Goal: Task Accomplishment & Management: Manage account settings

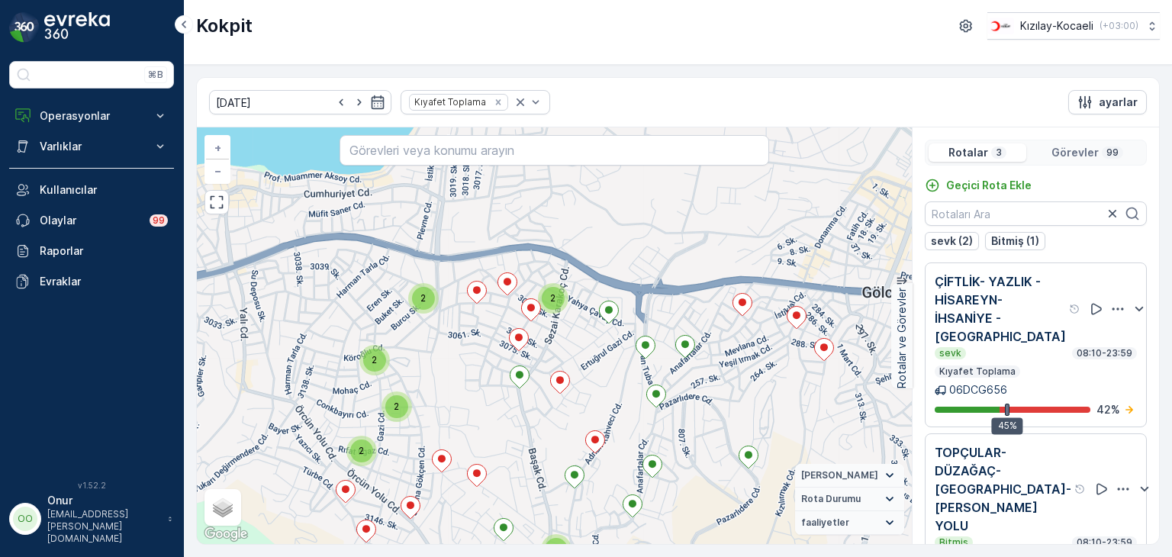
scroll to position [198, 0]
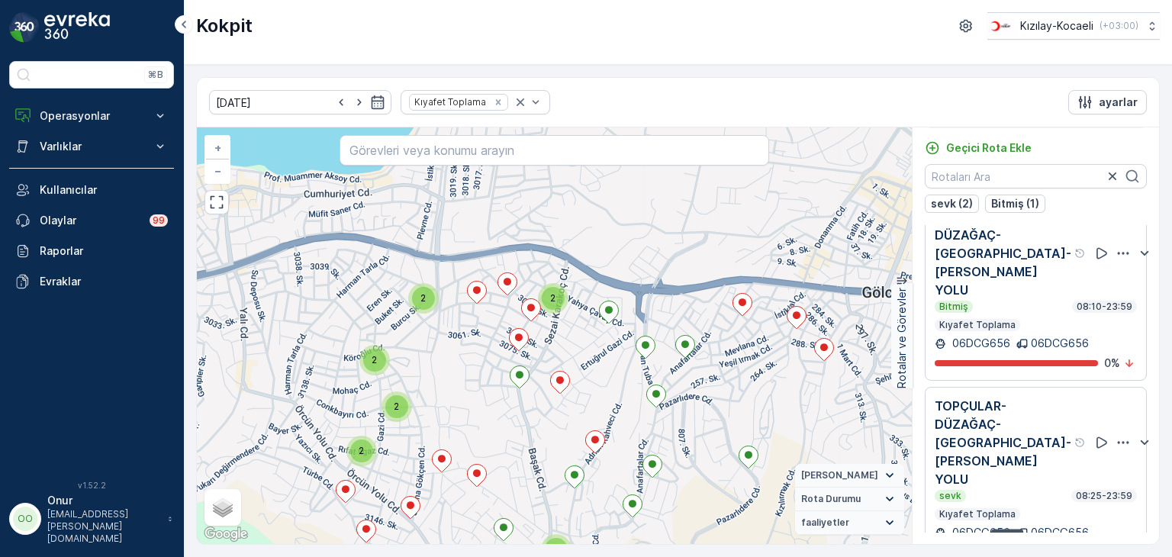
click at [288, 337] on div "2 3 3 3 3 2 2 2 2 2 2 2 + − Uydu Yol haritası Arazi Karışık Leaflet Klavye kısa…" at bounding box center [554, 335] width 715 height 417
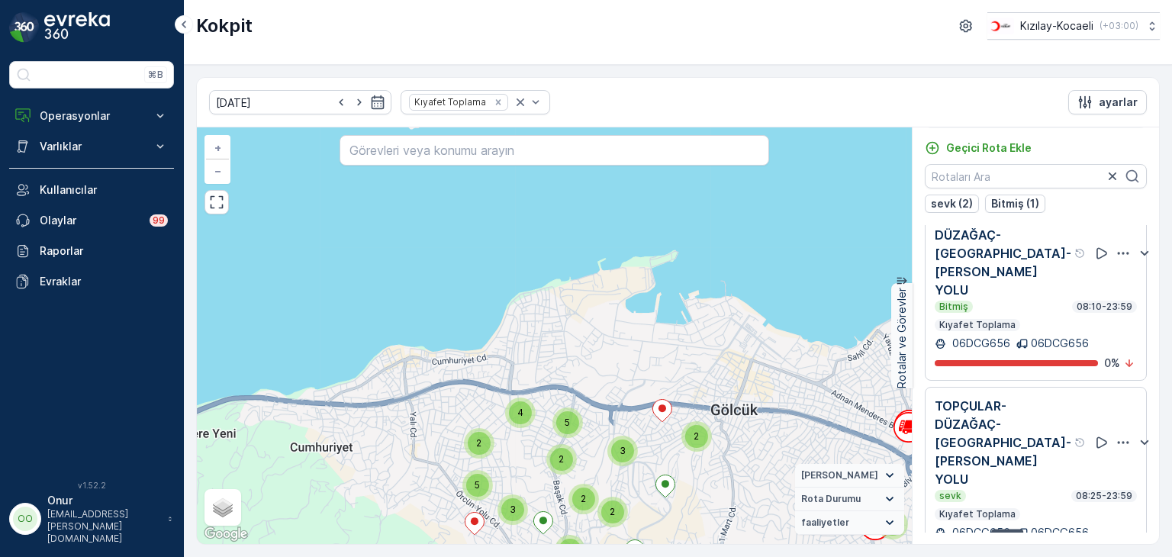
click at [766, 388] on div "2 2 5 2 2 2 4 2 8 2 3 2 4 2 2 3 2 2 2 4 5 2 4 5 3 3 5 2 3 + − Uydu Yol haritası…" at bounding box center [554, 335] width 715 height 417
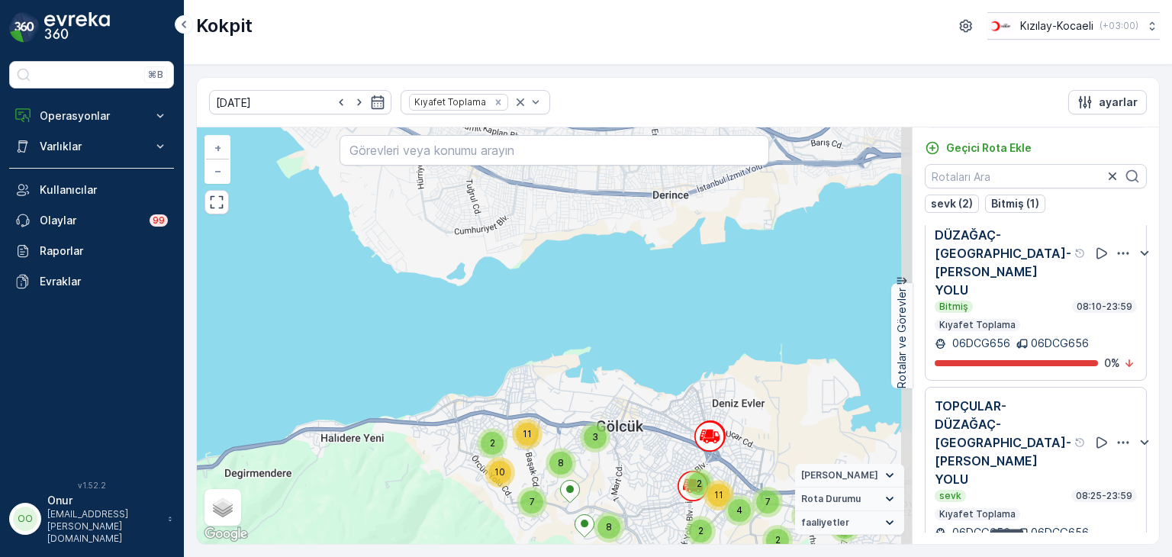
drag, startPoint x: 826, startPoint y: 443, endPoint x: 669, endPoint y: 447, distance: 157.3
click at [669, 447] on div "2 2 5 4 2 4 11 5 7 8 3 2 11 7 10 8 2 4 + − Uydu Yol haritası Arazi Karışık Leaf…" at bounding box center [554, 335] width 715 height 417
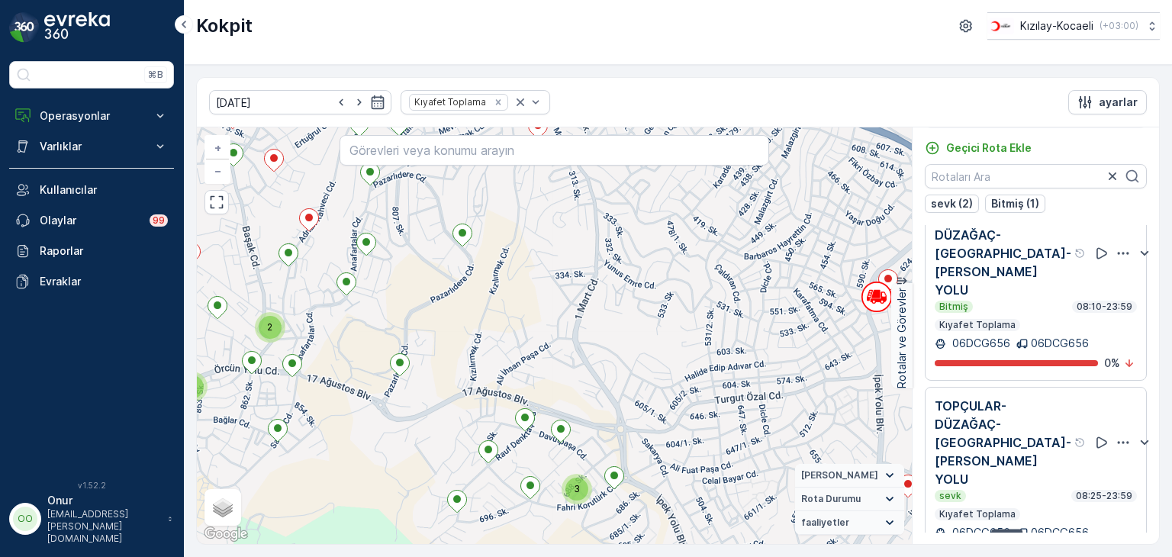
drag, startPoint x: 382, startPoint y: 434, endPoint x: 496, endPoint y: 428, distance: 114.6
click at [496, 428] on div "3 3 3 2 2 2 2 2 2 2 2 3 + − Uydu Yol haritası Arazi Karışık Leaflet Klavye kısa…" at bounding box center [554, 335] width 715 height 417
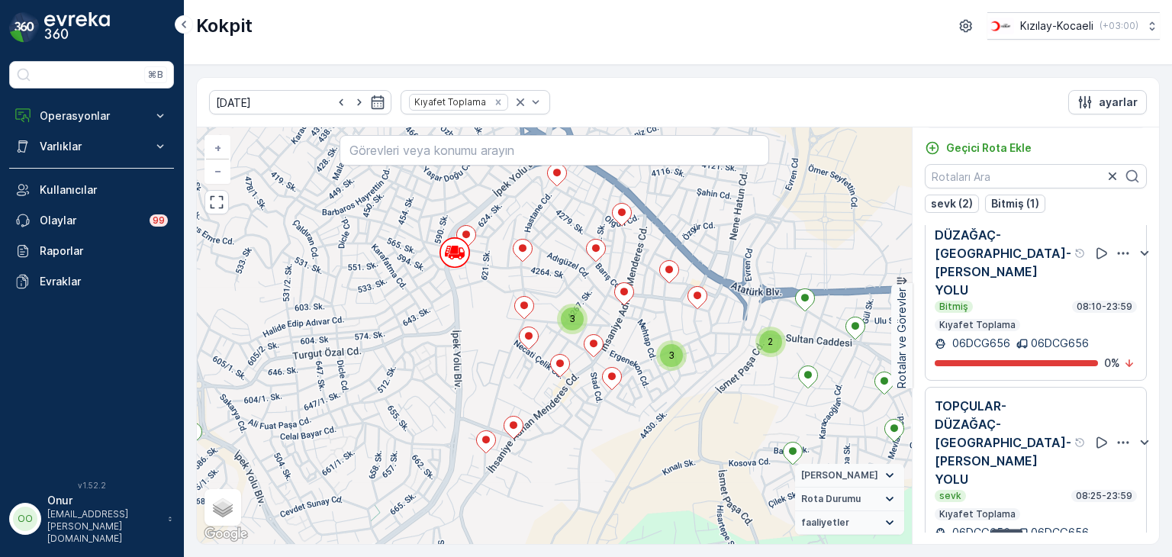
drag, startPoint x: 646, startPoint y: 392, endPoint x: 487, endPoint y: 466, distance: 176.2
click at [487, 466] on div "3 3 3 2 2 2 2 2 2 2 2 3 + − Uydu Yol haritası Arazi Karışık Leaflet Klavye kısa…" at bounding box center [554, 335] width 715 height 417
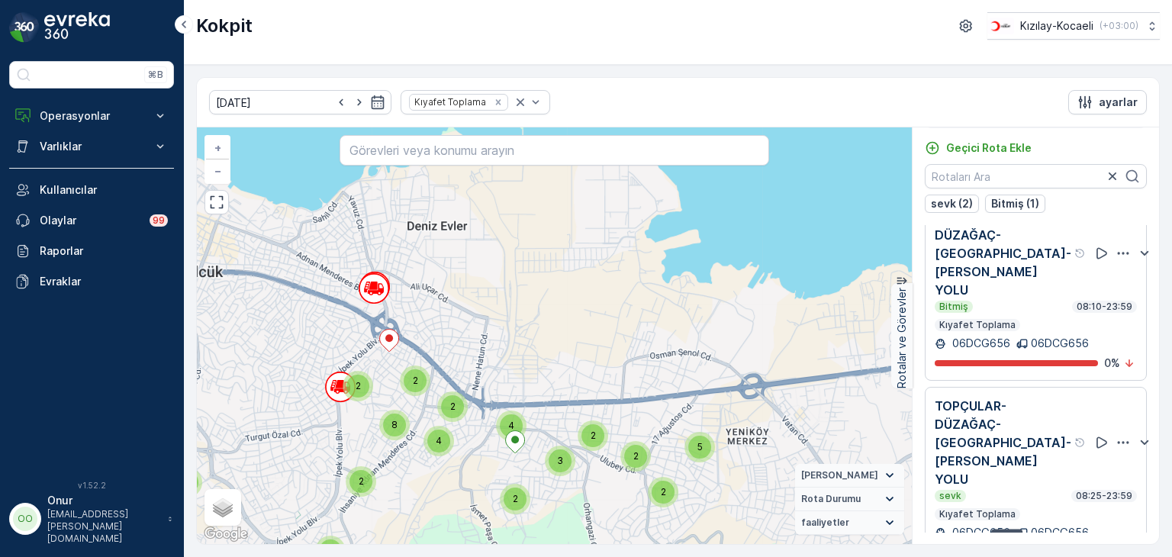
drag, startPoint x: 701, startPoint y: 453, endPoint x: 621, endPoint y: 447, distance: 80.4
click at [624, 447] on div "2" at bounding box center [635, 456] width 23 height 23
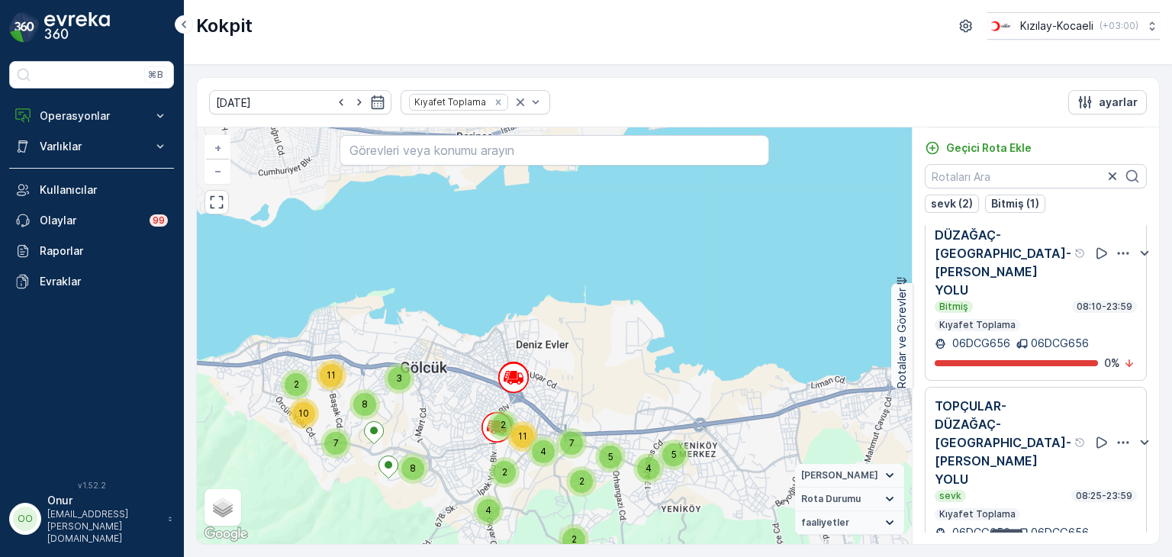
drag, startPoint x: 485, startPoint y: 351, endPoint x: 550, endPoint y: 352, distance: 64.9
click at [550, 352] on div "2 2 5 4 2 4 11 5 7 8 3 2 11 7 10 8 2 4 + − Uydu Yol haritası Arazi Karışık Leaf…" at bounding box center [554, 335] width 715 height 417
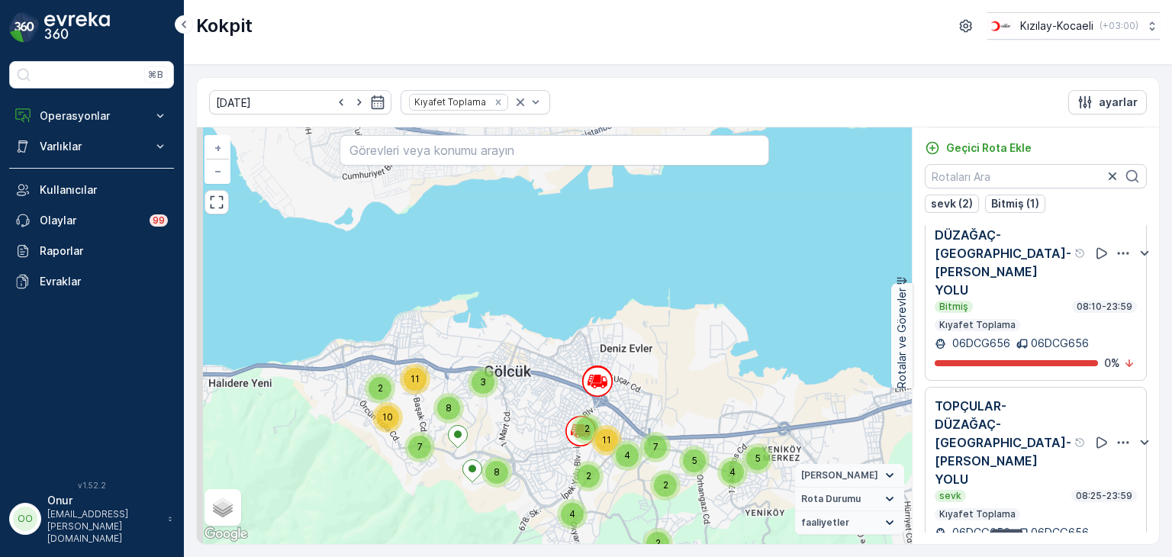
drag, startPoint x: 453, startPoint y: 376, endPoint x: 513, endPoint y: 402, distance: 64.9
click at [534, 380] on div "2 2 5 4 2 4 11 5 7 8 3 2 11 7 10 8 2 4 + − Uydu Yol haritası Arazi Karışık Leaf…" at bounding box center [554, 335] width 715 height 417
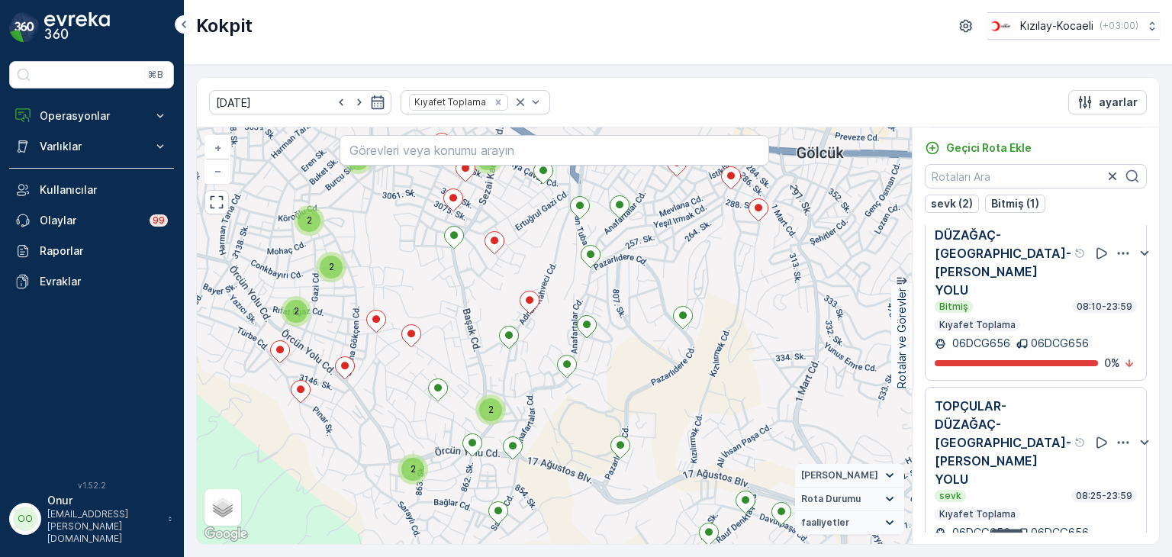
drag, startPoint x: 573, startPoint y: 369, endPoint x: 537, endPoint y: 404, distance: 50.2
click at [537, 404] on div "3 3 3 2 2 2 2 2 2 2 2 3 + − Uydu Yol haritası Arazi Karışık Leaflet Klavye kısa…" at bounding box center [554, 335] width 715 height 417
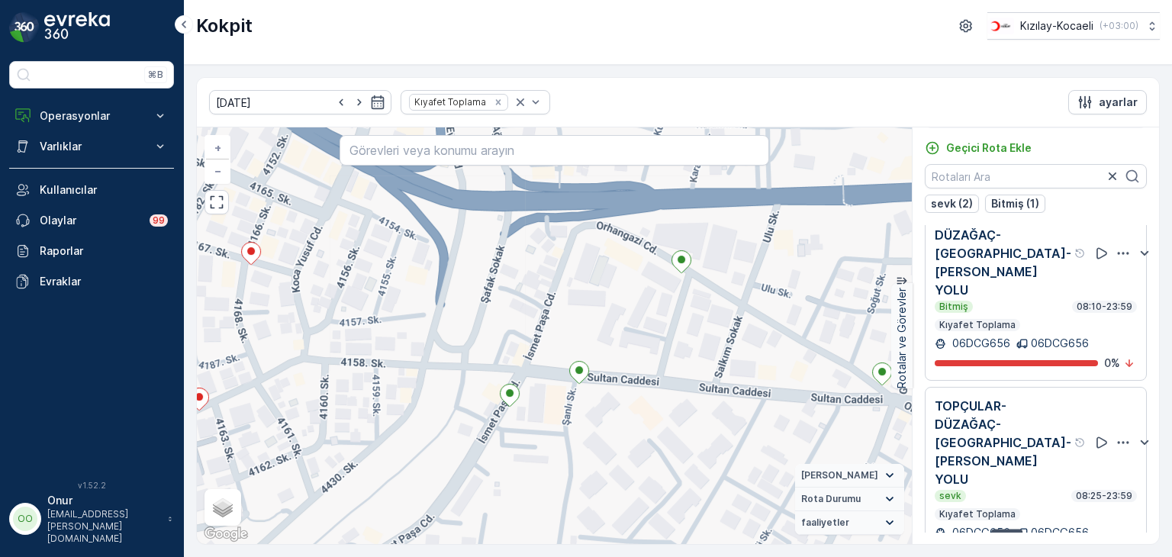
drag, startPoint x: 637, startPoint y: 434, endPoint x: 509, endPoint y: 444, distance: 127.9
click at [509, 444] on div "2 + − Uydu Yol haritası Arazi Karışık Leaflet Klavye kısayolları Harita Veriler…" at bounding box center [554, 335] width 715 height 417
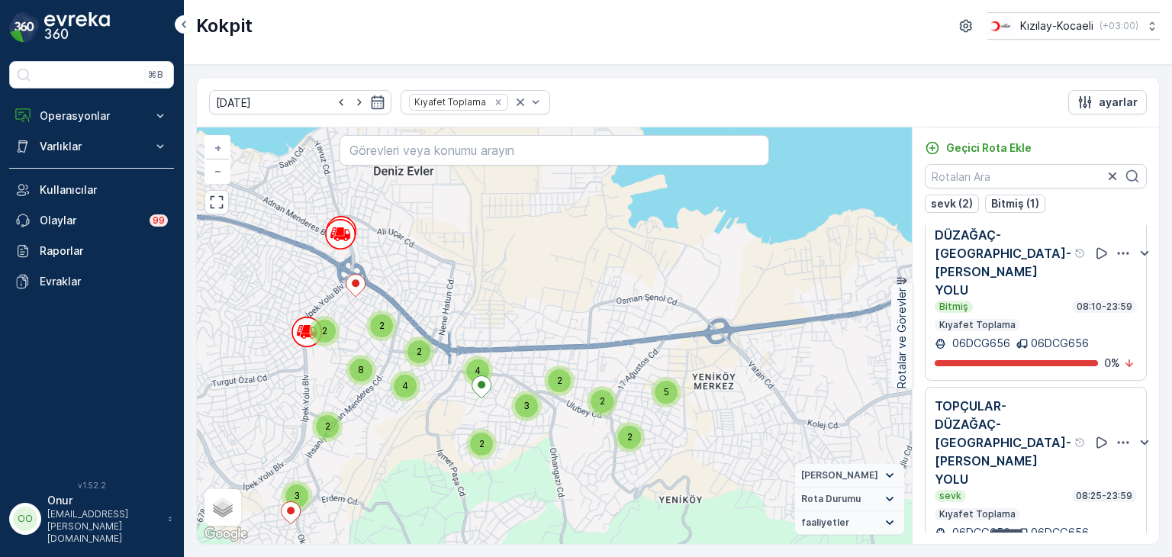
drag, startPoint x: 612, startPoint y: 478, endPoint x: 563, endPoint y: 414, distance: 81.1
click at [563, 414] on div "2 2 5 2 2 2 4 2 8 2 3 2 4 2 2 3 2 2 2 4 5 2 4 5 3 3 5 2 3 + − Uydu Yol haritası…" at bounding box center [554, 335] width 715 height 417
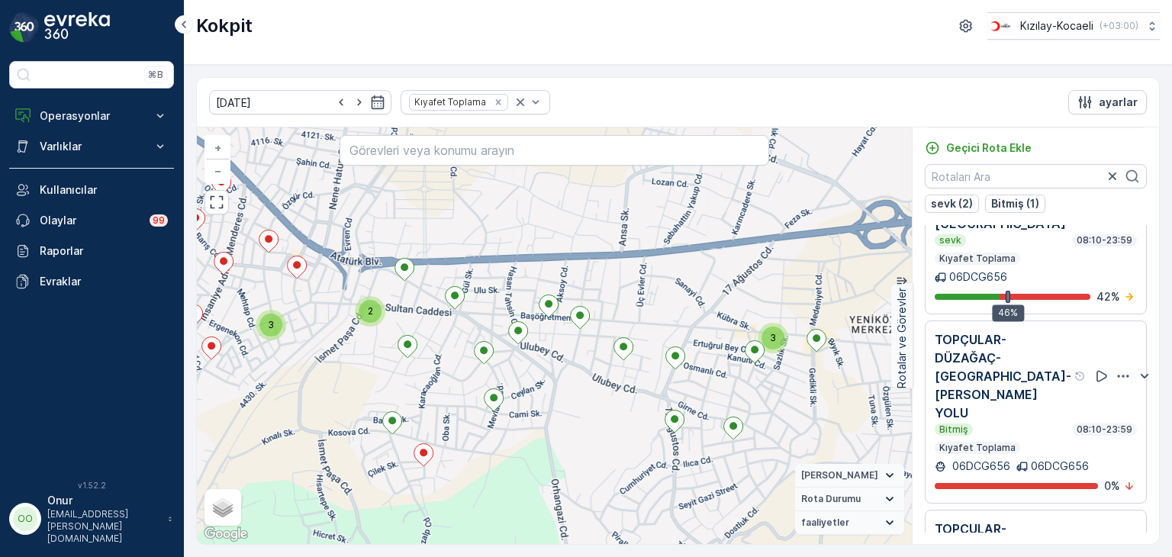
scroll to position [0, 0]
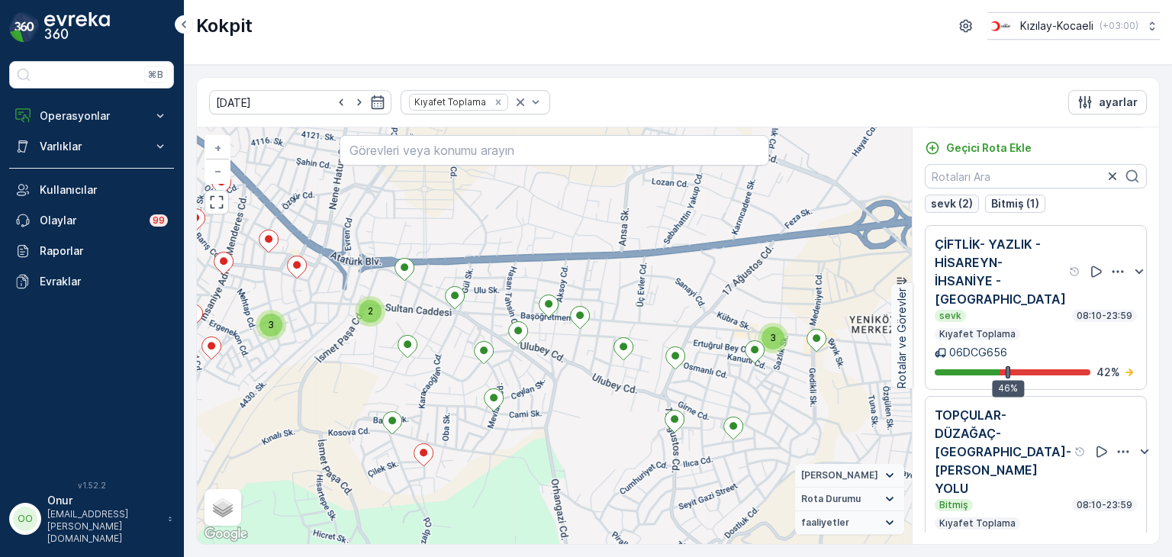
click at [953, 199] on p "sevk (2)" at bounding box center [952, 203] width 42 height 15
click at [1007, 200] on p "Bitmiş (1)" at bounding box center [1015, 203] width 48 height 15
click at [969, 202] on p "sevk (2)" at bounding box center [952, 203] width 42 height 15
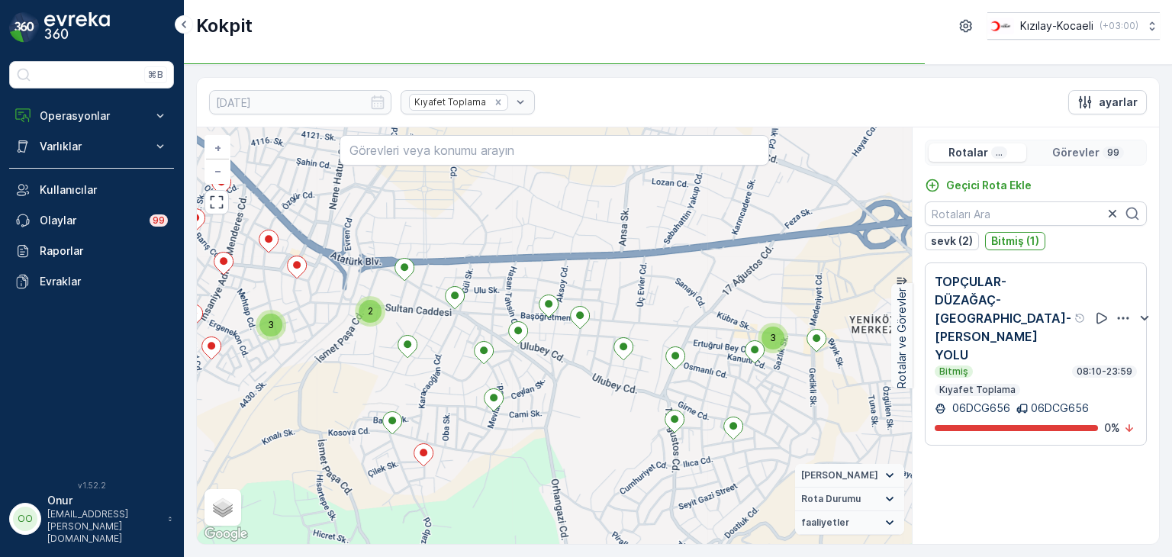
click at [1078, 156] on p "Görevler" at bounding box center [1076, 152] width 47 height 15
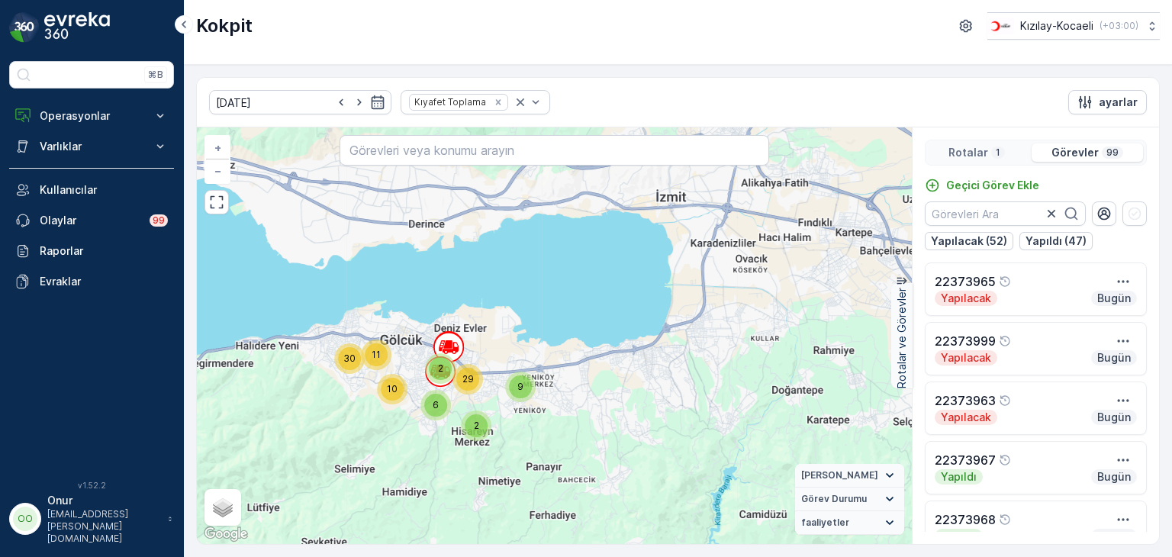
click at [976, 151] on p "Rotalar" at bounding box center [969, 152] width 40 height 15
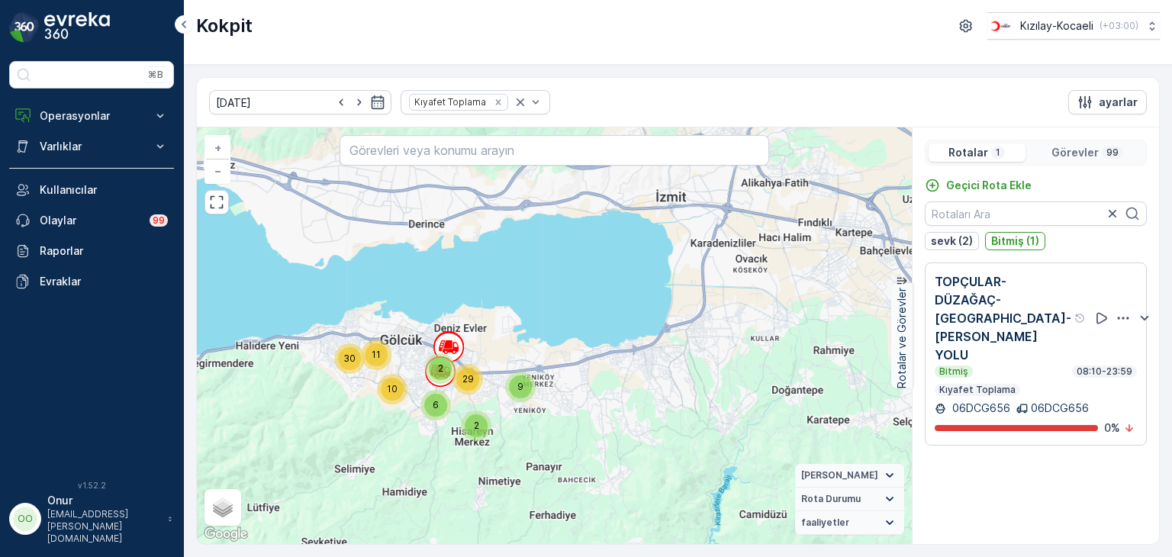
click at [1089, 150] on p "Görevler" at bounding box center [1075, 152] width 47 height 15
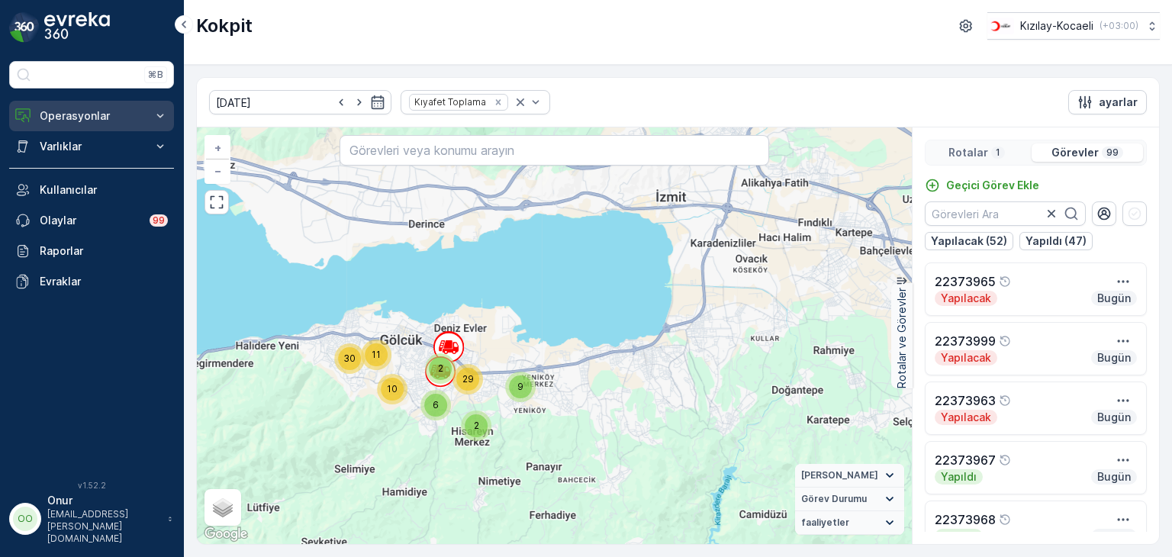
click at [95, 117] on p "Operasyonlar" at bounding box center [92, 115] width 104 height 15
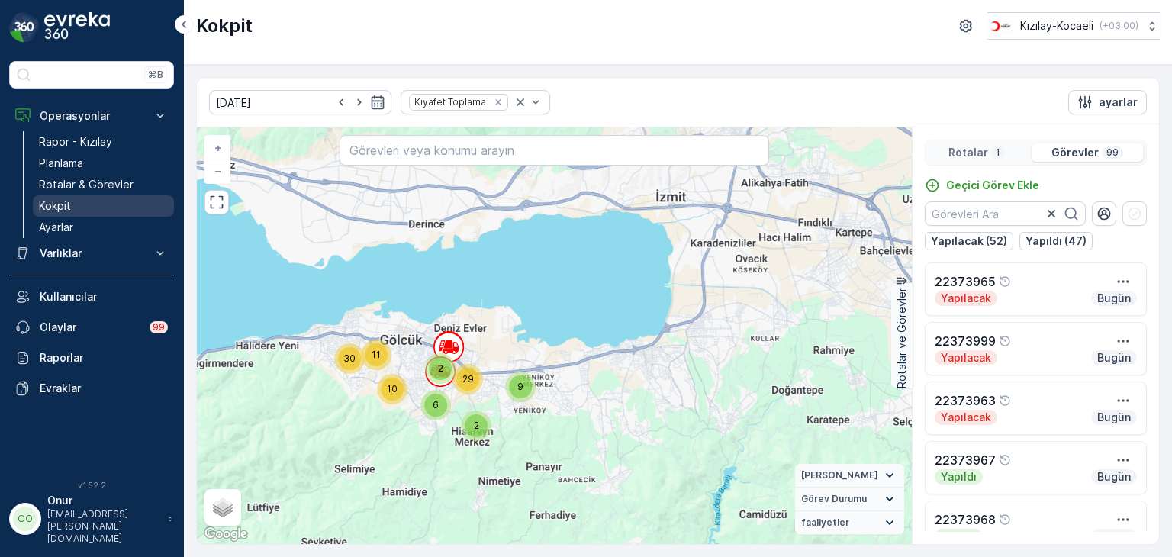
click at [66, 207] on p "Kokpit" at bounding box center [55, 205] width 32 height 15
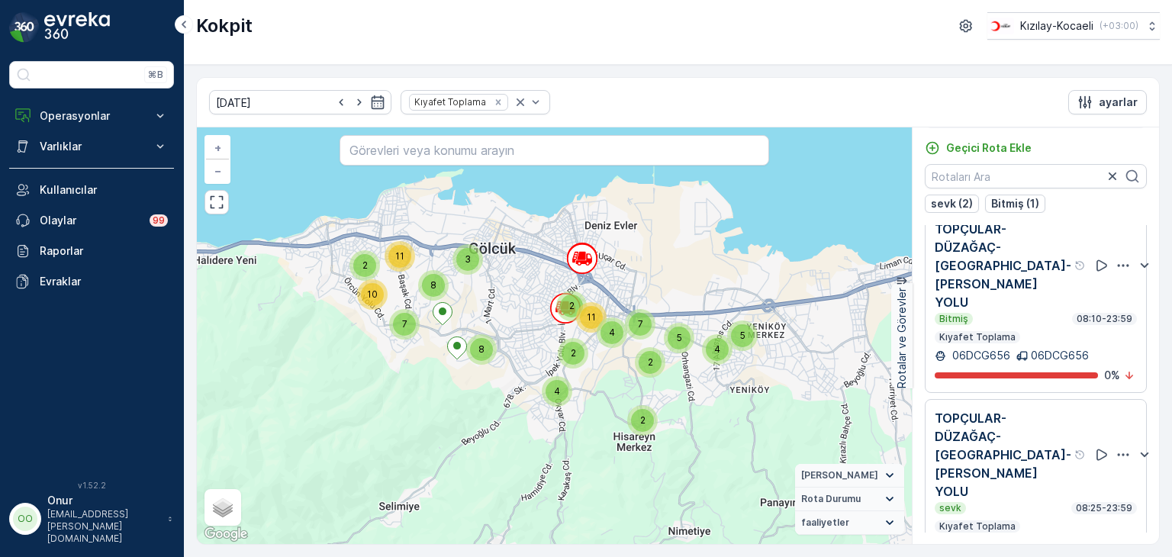
scroll to position [198, 0]
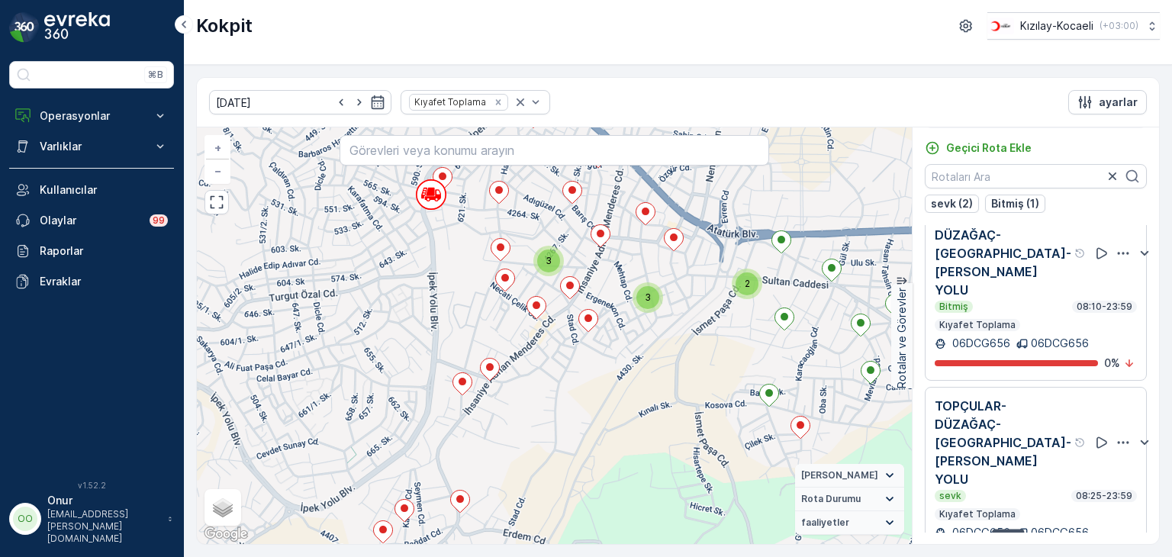
drag, startPoint x: 546, startPoint y: 346, endPoint x: 463, endPoint y: 379, distance: 89.7
click at [463, 379] on div "3 3 3 2 2 2 2 2 2 2 2 3 + − Uydu Yol haritası Arazi Karışık Leaflet Klavye kısa…" at bounding box center [554, 335] width 715 height 417
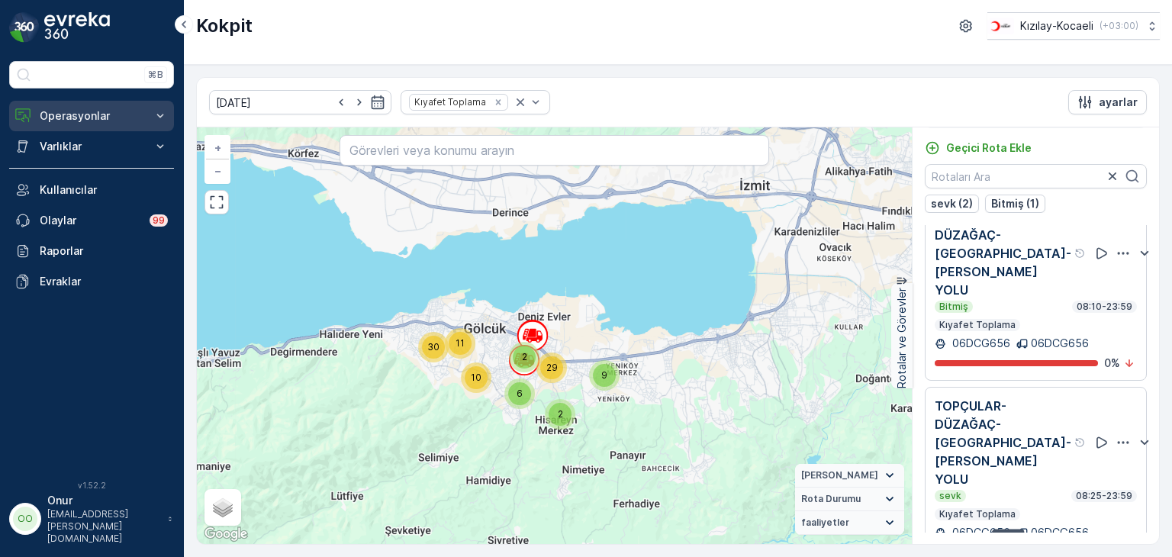
click at [79, 119] on p "Operasyonlar" at bounding box center [92, 115] width 104 height 15
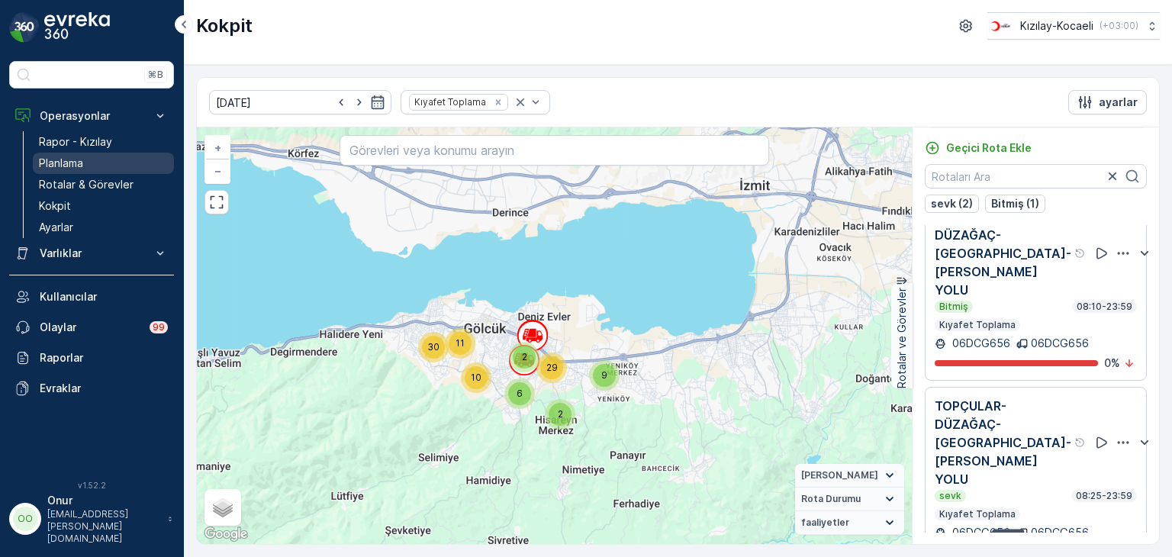
click at [64, 166] on p "Planlama" at bounding box center [61, 163] width 44 height 15
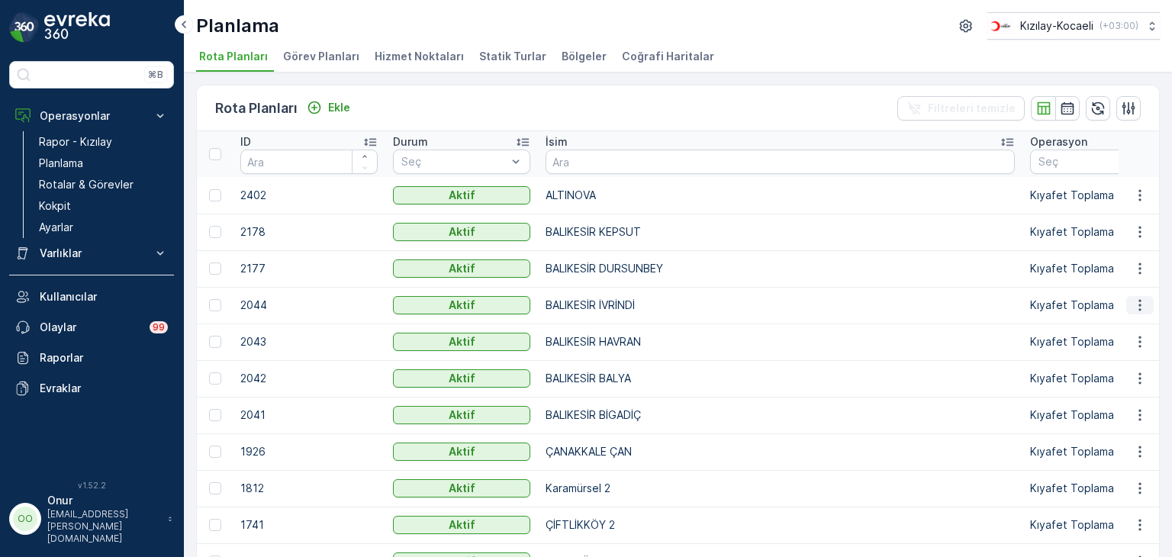
click at [1133, 300] on icon "button" at bounding box center [1140, 305] width 15 height 15
click at [721, 325] on td "BALIKESİR HAVRAN" at bounding box center [780, 342] width 485 height 37
click at [714, 371] on p "BALIKESİR BALYA" at bounding box center [780, 378] width 469 height 15
click at [1133, 379] on icon "button" at bounding box center [1140, 378] width 15 height 15
click at [1116, 395] on span "Rota Planını Düzenle" at bounding box center [1112, 400] width 105 height 15
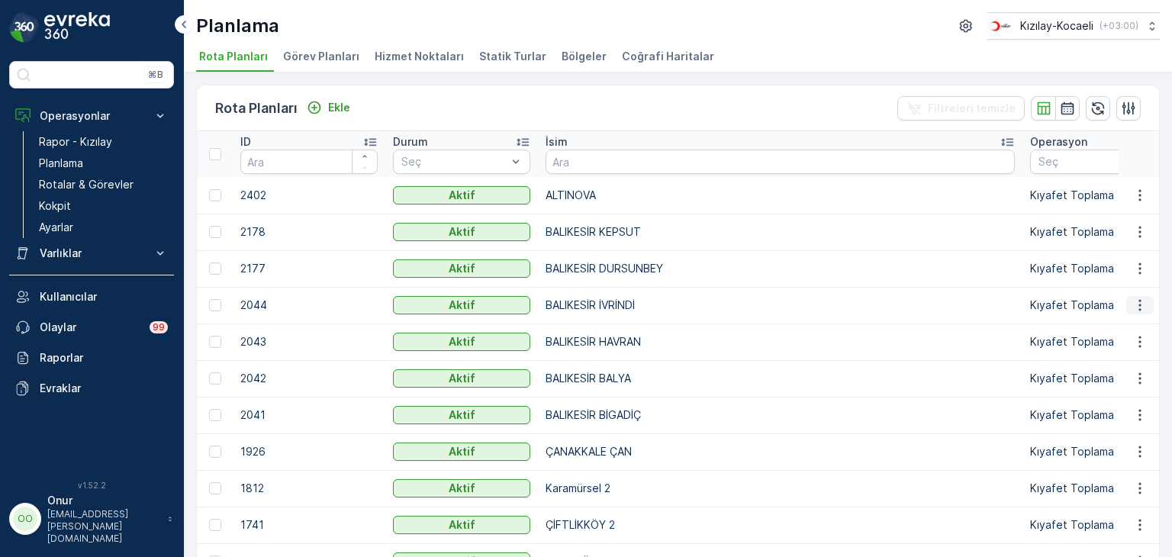
click at [1140, 306] on icon "button" at bounding box center [1140, 305] width 15 height 15
click at [1105, 328] on span "Rota Planını Düzenle" at bounding box center [1112, 327] width 105 height 15
click at [1133, 339] on icon "button" at bounding box center [1140, 341] width 15 height 15
click at [1104, 357] on span "Rota Planını Düzenle" at bounding box center [1112, 363] width 105 height 15
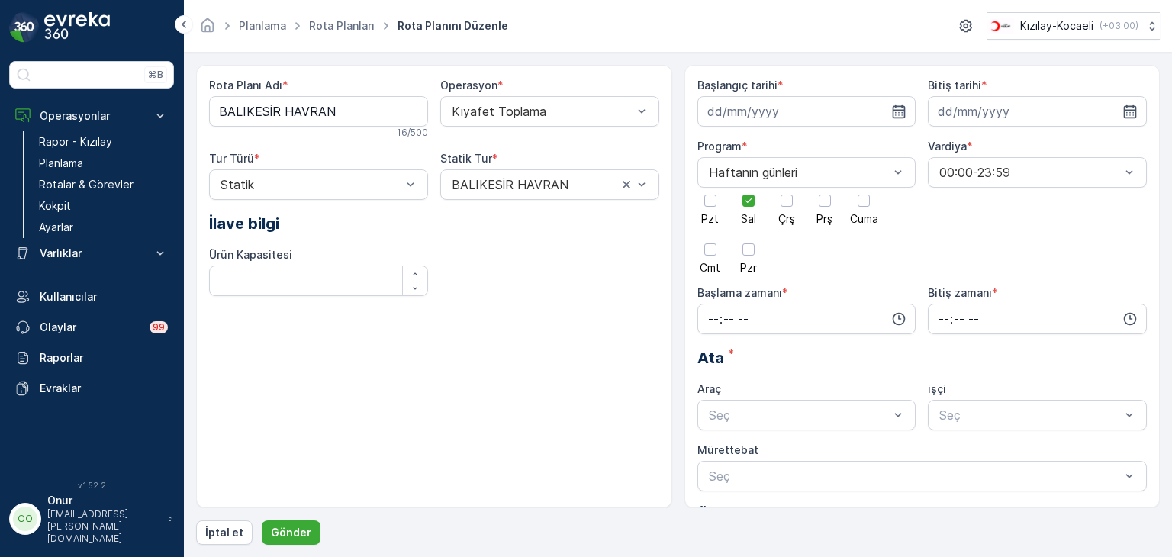
type input "28.02.2025"
type input "03.02.2030"
type input "08:00"
type input "23:59"
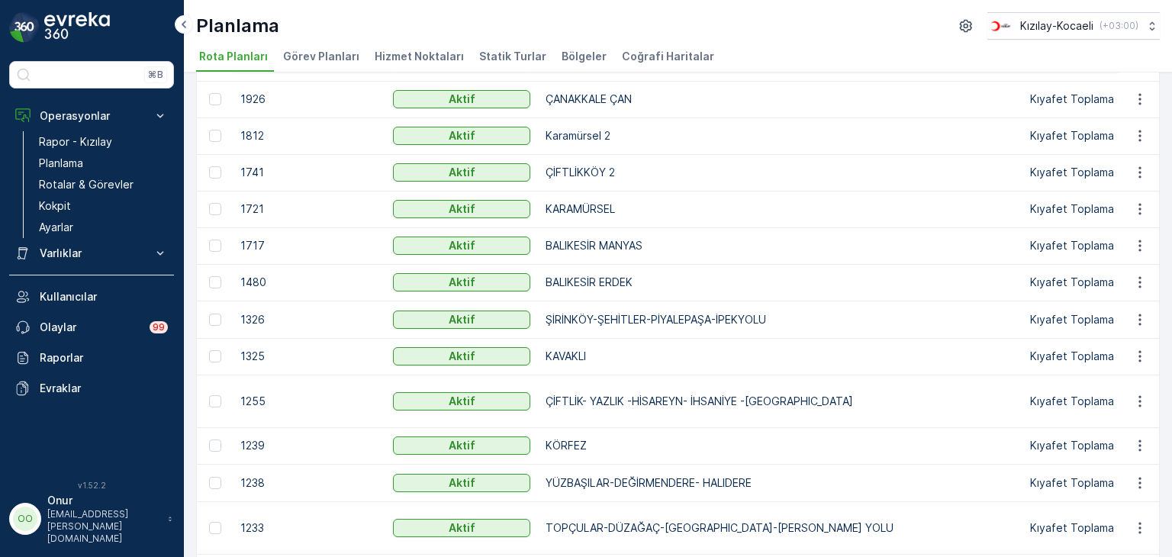
scroll to position [382, 0]
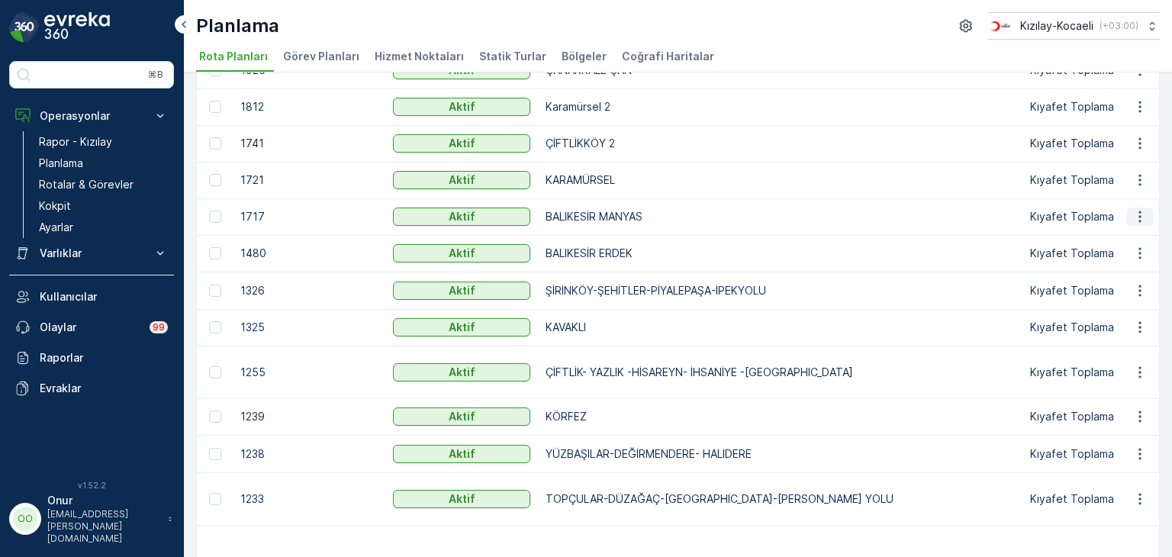
click at [1133, 224] on button "button" at bounding box center [1140, 217] width 27 height 18
click at [1124, 233] on span "Rota Planını Düzenle" at bounding box center [1112, 238] width 105 height 15
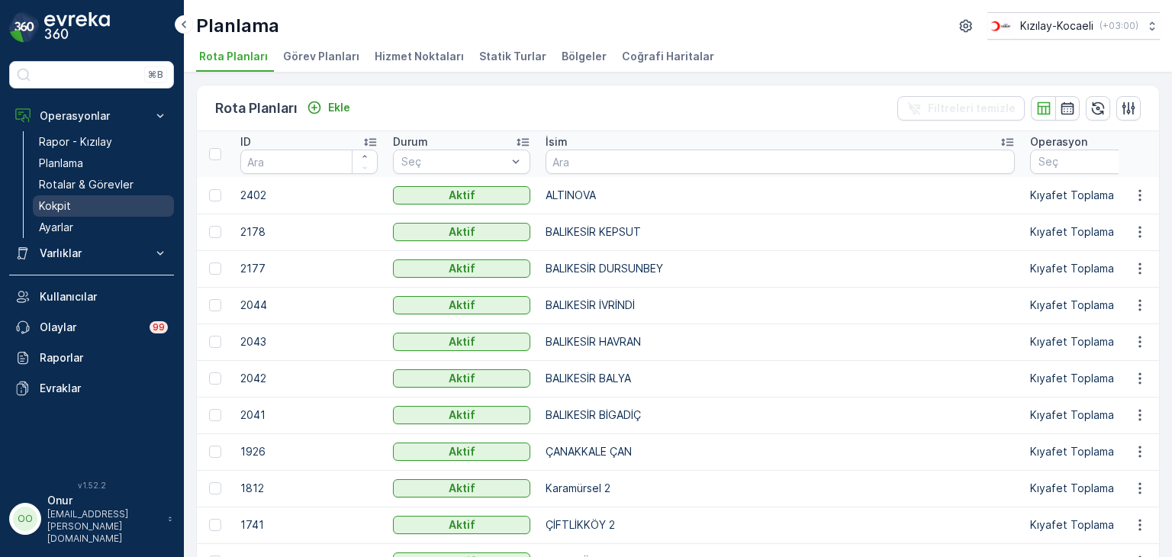
click at [73, 205] on link "Kokpit" at bounding box center [103, 205] width 141 height 21
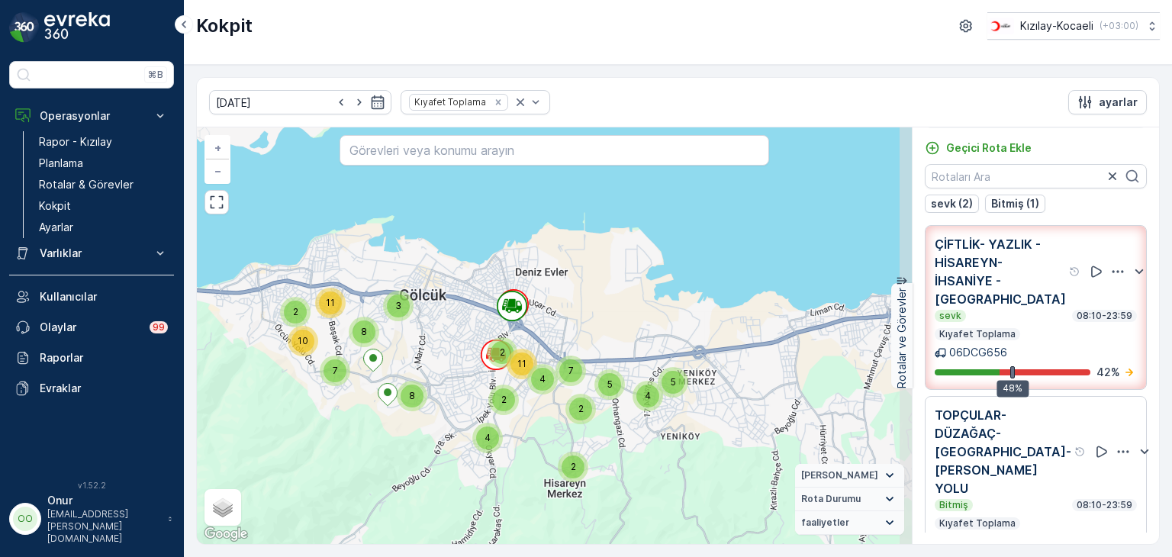
drag, startPoint x: 510, startPoint y: 295, endPoint x: 482, endPoint y: 408, distance: 116.4
click at [482, 408] on div "2 5 4 2 4 2 11 5 7 8 3 2 11 7 10 8 2 4 + − Uydu Yol haritası Arazi Karışık Leaf…" at bounding box center [554, 335] width 715 height 417
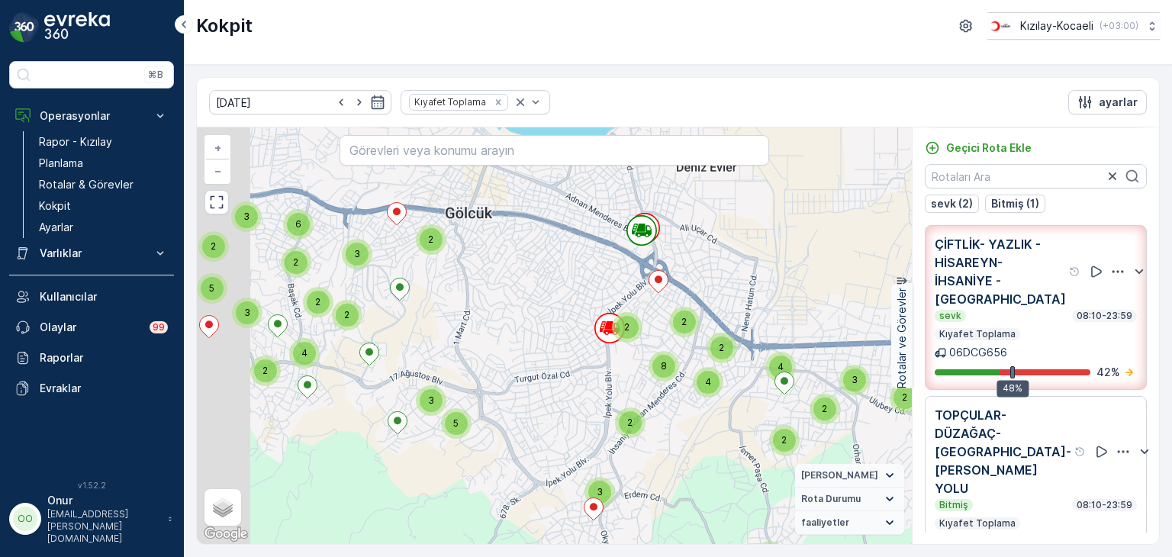
drag, startPoint x: 409, startPoint y: 357, endPoint x: 512, endPoint y: 378, distance: 105.1
click at [512, 378] on div "2 5 2 2 2 4 2 2 8 2 3 2 4 2 2 3 2 2 3 2 6 2 4 5 3 3 5 2 3 + − Uydu Yol haritası…" at bounding box center [554, 335] width 715 height 417
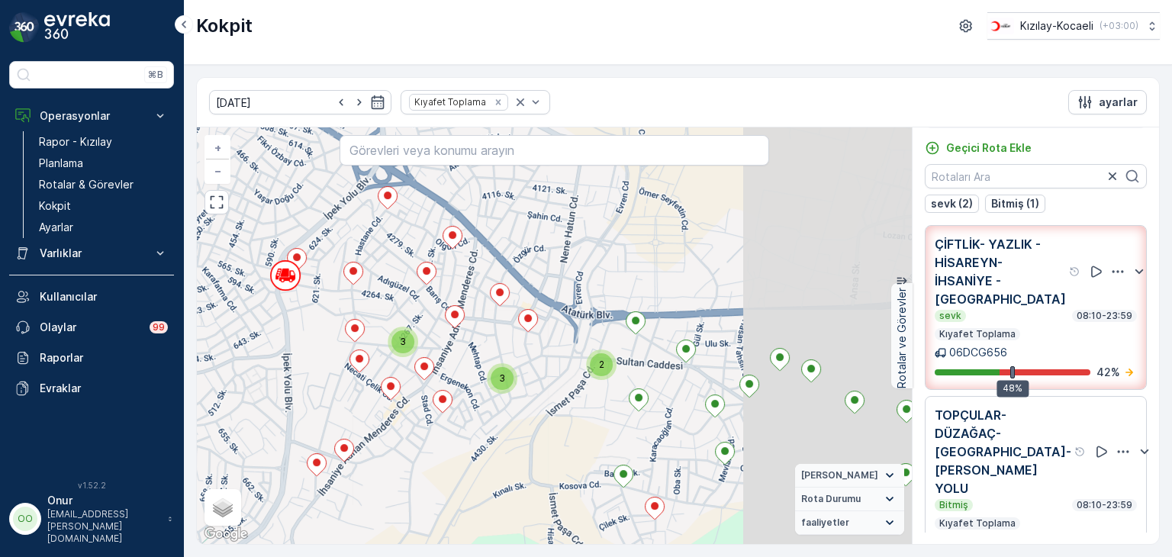
drag, startPoint x: 670, startPoint y: 384, endPoint x: 395, endPoint y: 408, distance: 275.9
click at [395, 408] on div "3 3 3 2 2 2 2 2 2 2 2 3 + − Uydu Yol haritası Arazi Karışık Leaflet Klavye kısa…" at bounding box center [554, 335] width 715 height 417
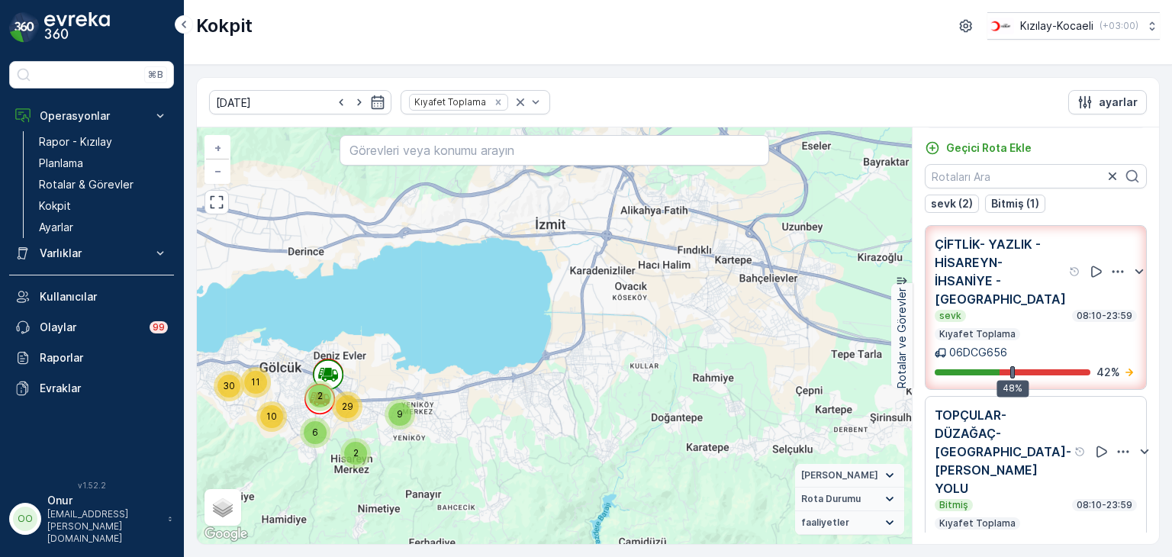
drag, startPoint x: 267, startPoint y: 405, endPoint x: 370, endPoint y: 383, distance: 105.4
click at [283, 405] on div "10" at bounding box center [271, 416] width 23 height 23
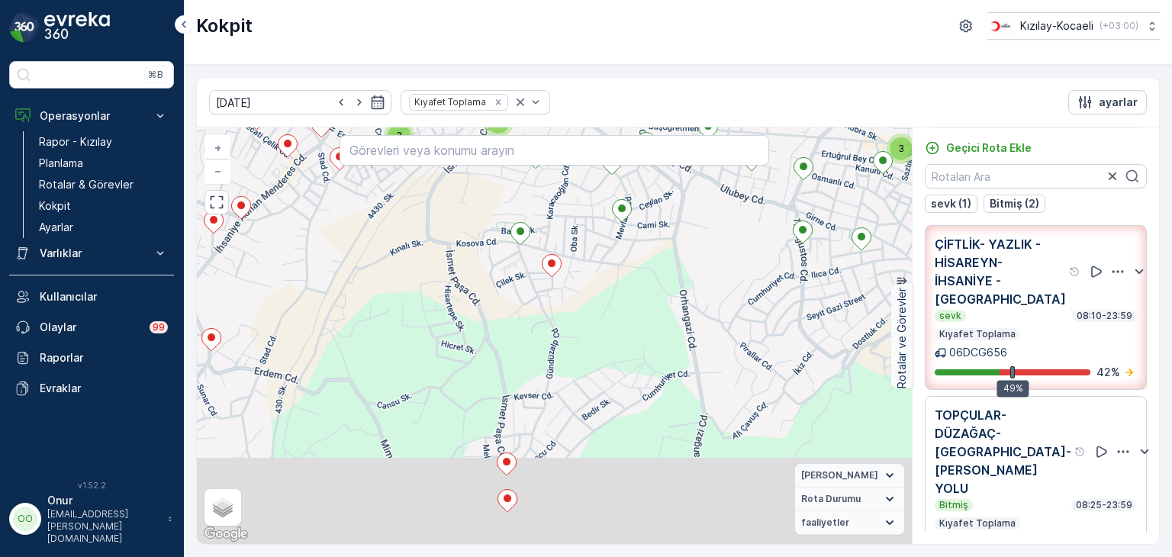
drag, startPoint x: 440, startPoint y: 468, endPoint x: 426, endPoint y: 323, distance: 145.7
click at [426, 323] on div "3 3 3 2 2 2 2 2 2 2 2 3 + − Uydu Yol haritası Arazi Karışık Leaflet Klavye kısa…" at bounding box center [554, 335] width 715 height 417
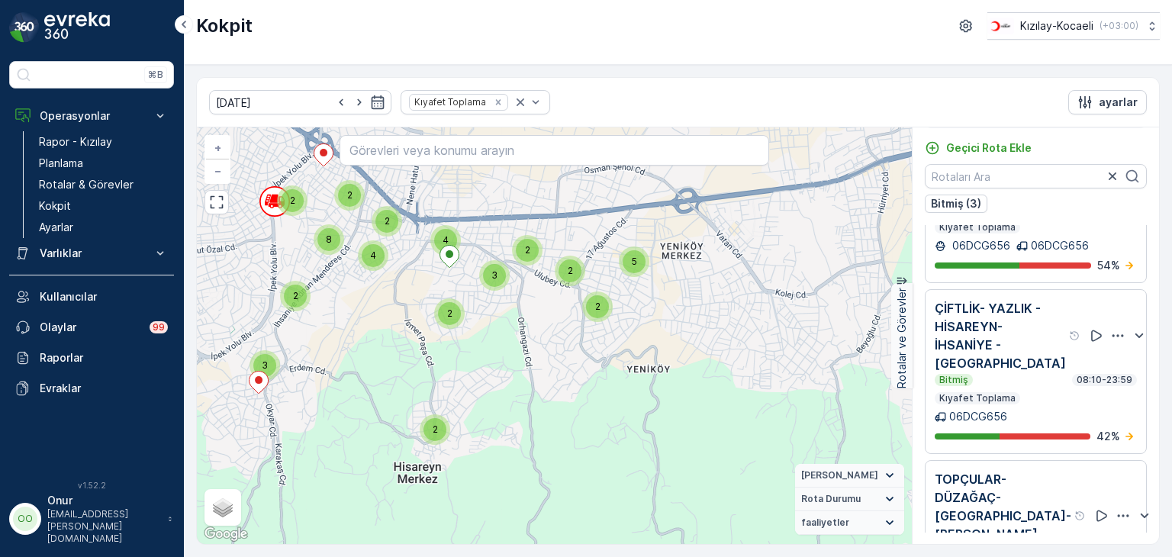
scroll to position [153, 0]
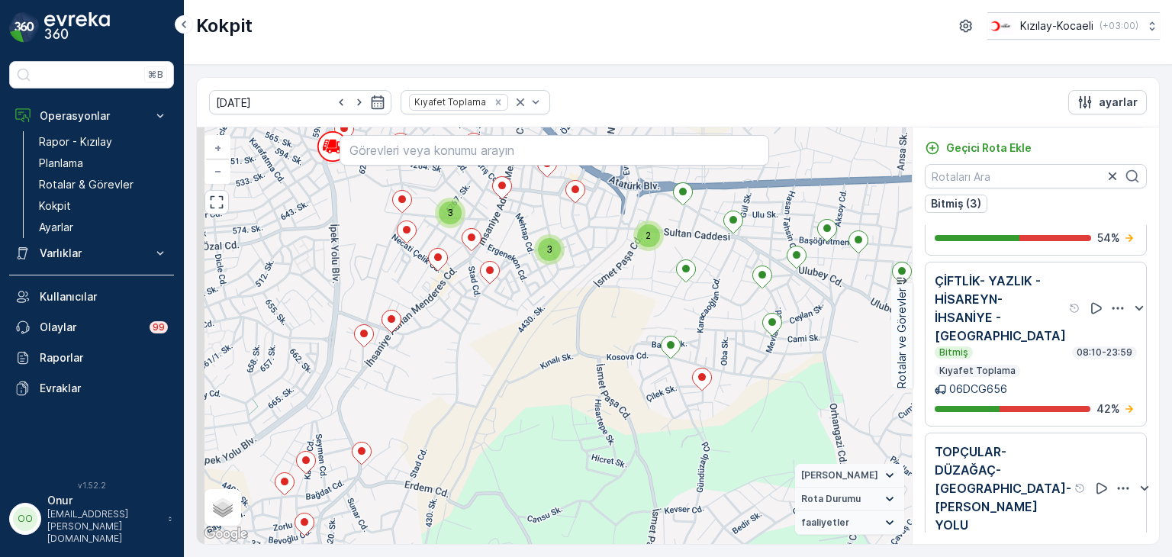
drag, startPoint x: 321, startPoint y: 289, endPoint x: 571, endPoint y: 385, distance: 268.5
click at [571, 385] on div "3 3 3 2 2 2 2 2 2 2 2 3 + − Uydu Yol haritası Arazi Karışık Leaflet Klavye kısa…" at bounding box center [554, 335] width 715 height 417
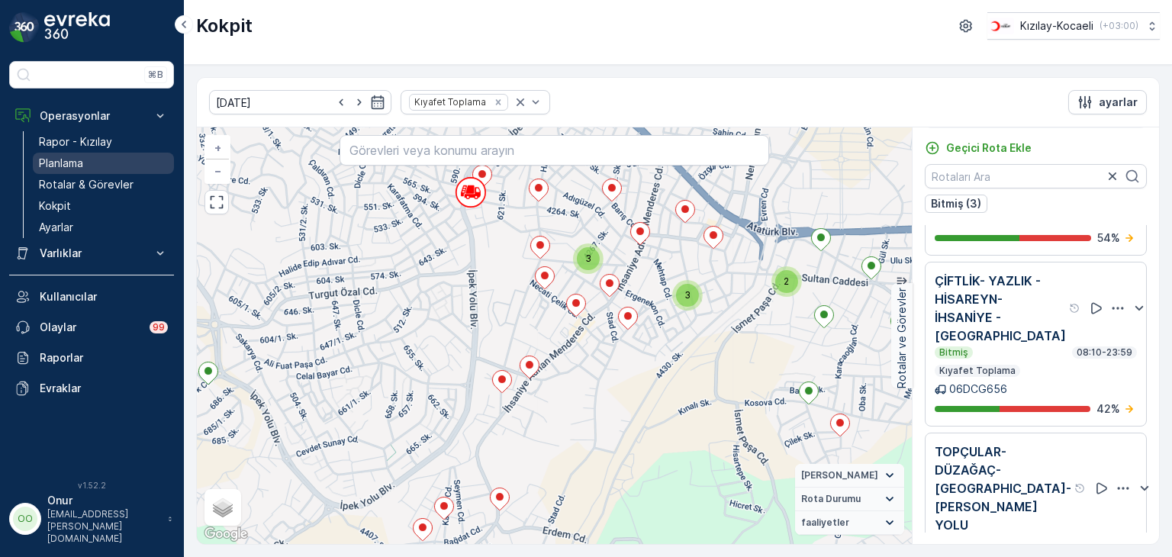
click at [71, 161] on p "Planlama" at bounding box center [61, 163] width 44 height 15
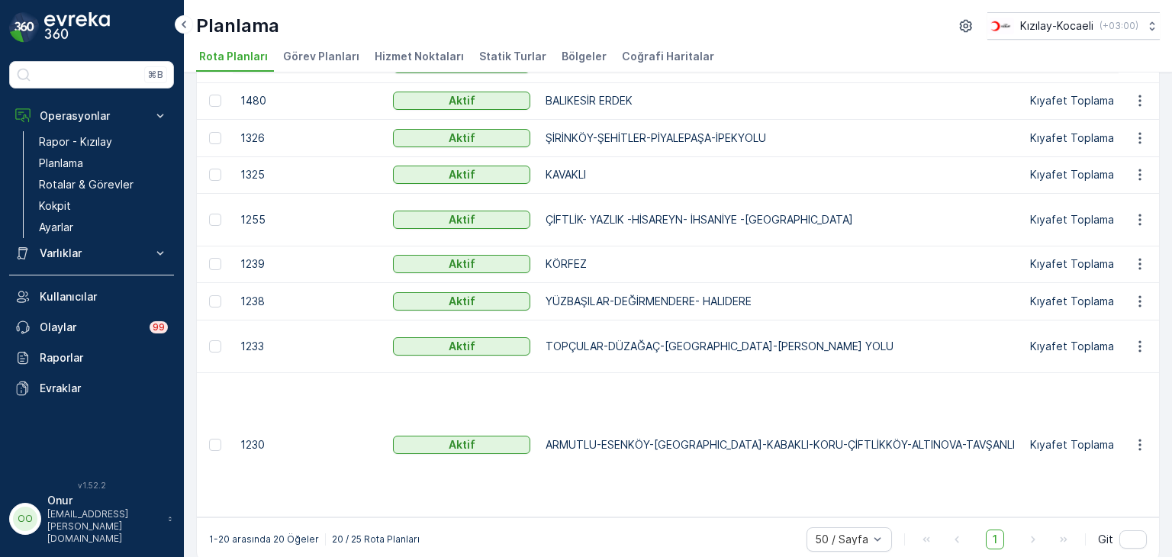
scroll to position [458, 0]
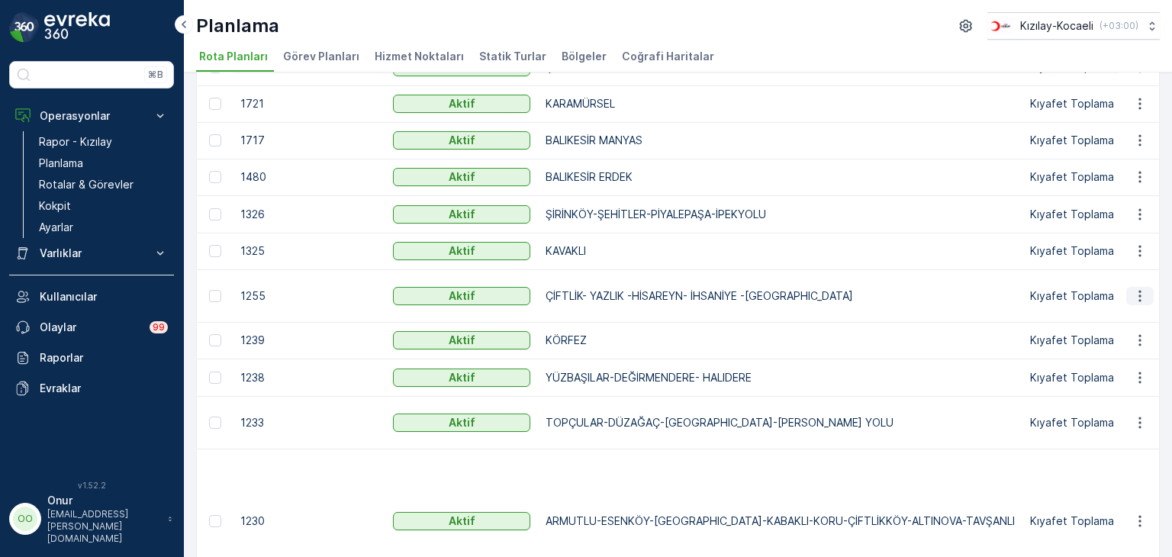
click at [1140, 292] on icon "button" at bounding box center [1140, 296] width 15 height 15
click at [1107, 309] on div "Rota Planını Düzenle" at bounding box center [1112, 317] width 117 height 21
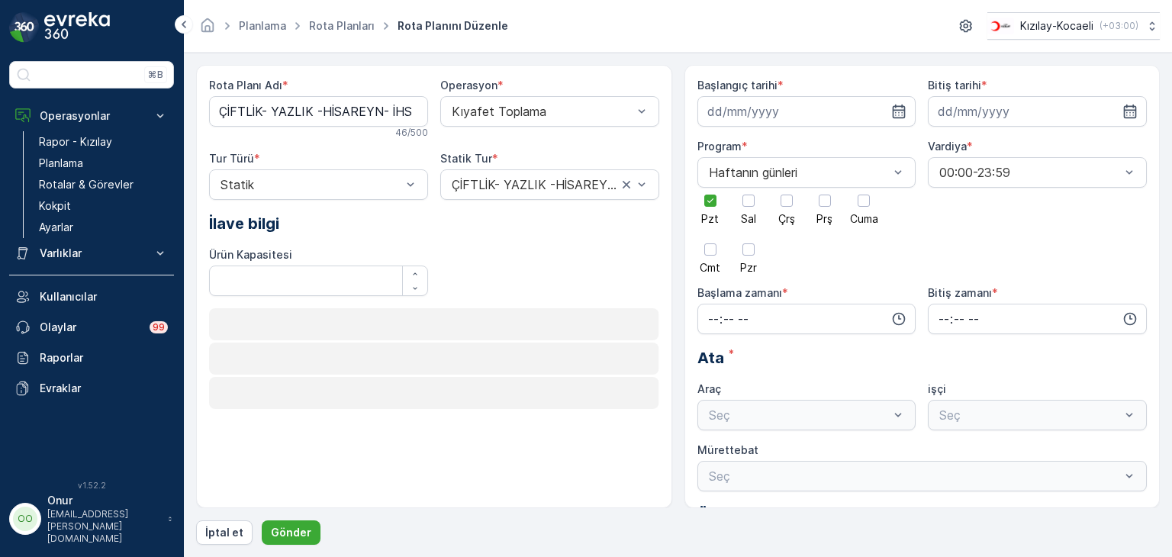
type input "07.08.2023"
type input "31.12.2026"
type input "08:10"
type input "23:59"
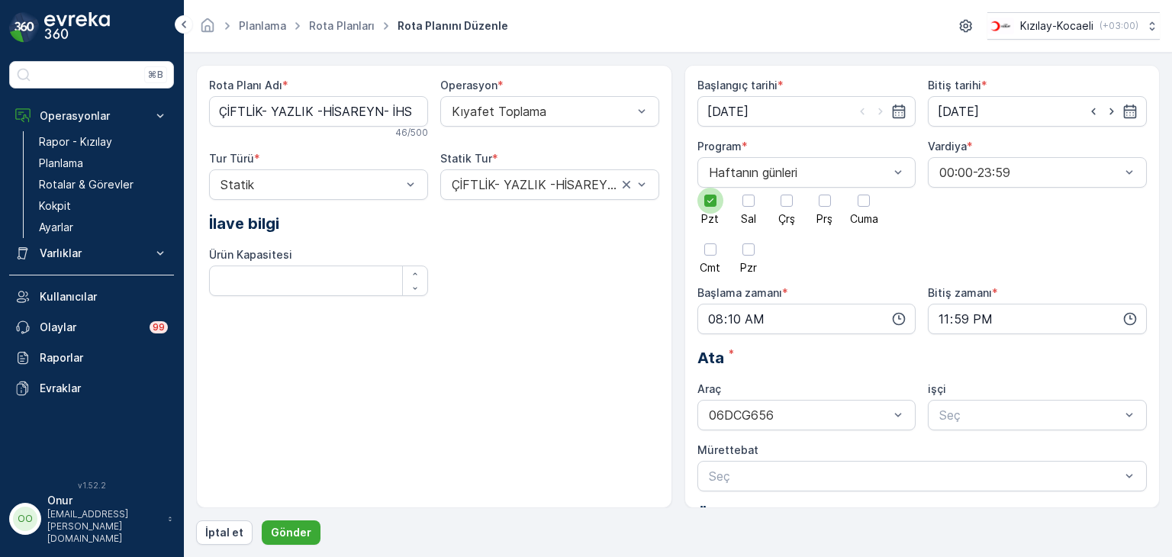
click at [711, 206] on div at bounding box center [710, 201] width 12 height 12
click at [711, 188] on input "Pzt" at bounding box center [711, 188] width 0 height 0
click at [749, 205] on div at bounding box center [749, 201] width 12 height 12
click at [749, 188] on input "Sal" at bounding box center [749, 188] width 0 height 0
click at [891, 320] on icon "button" at bounding box center [898, 318] width 15 height 15
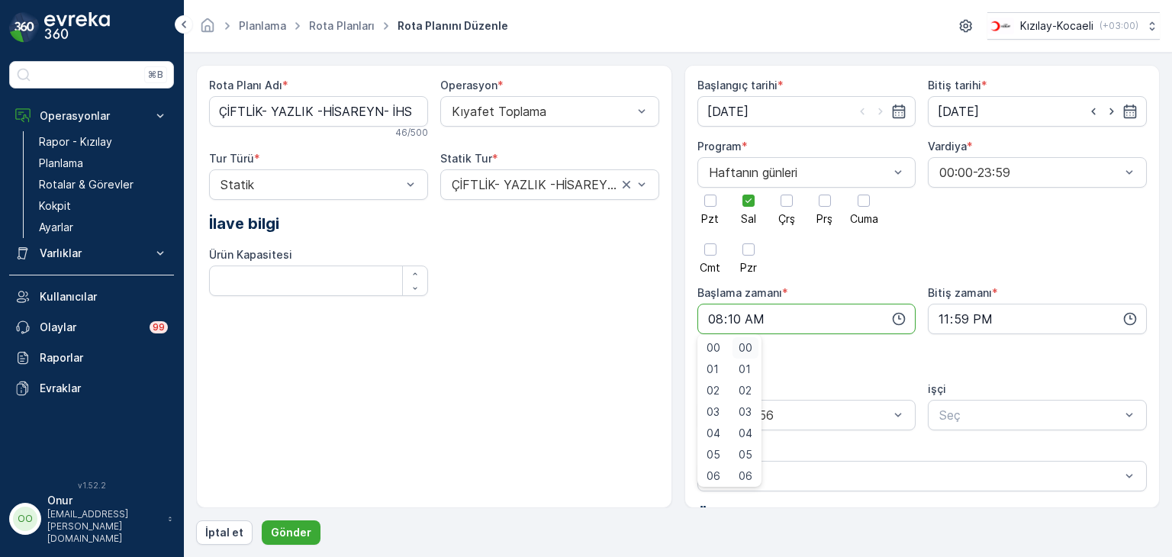
click at [743, 348] on span "00" at bounding box center [746, 347] width 14 height 15
type input "08:00"
click at [286, 536] on p "Gönder" at bounding box center [291, 532] width 40 height 15
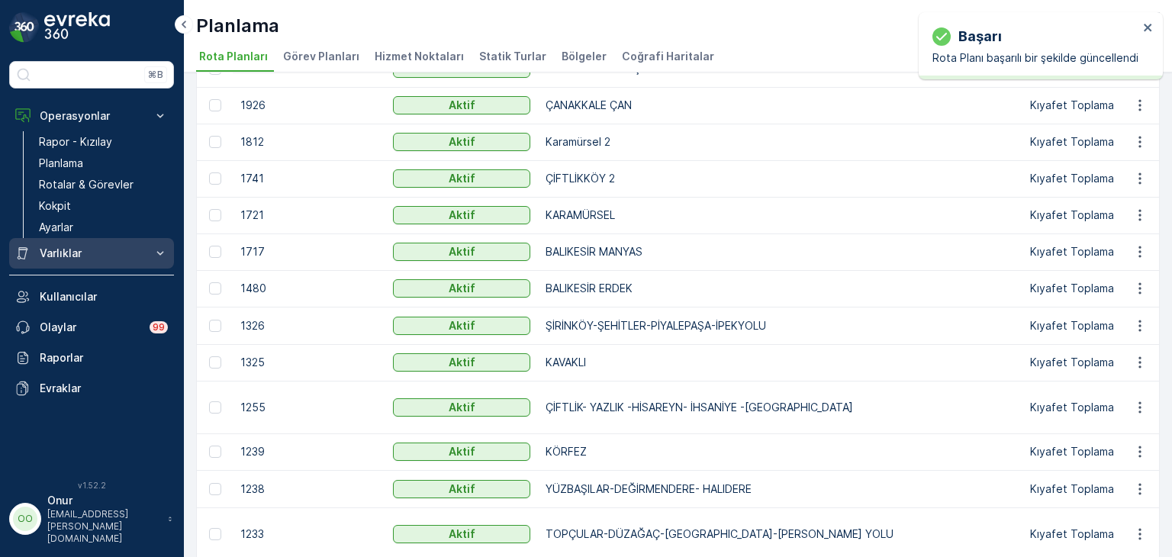
scroll to position [159, 0]
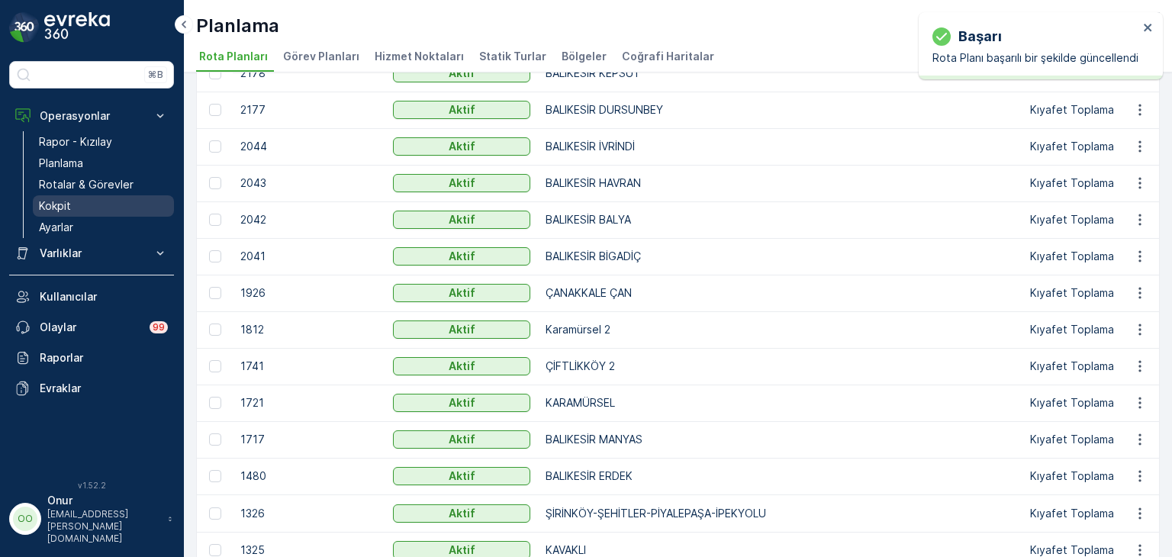
click at [68, 202] on p "Kokpit" at bounding box center [55, 205] width 32 height 15
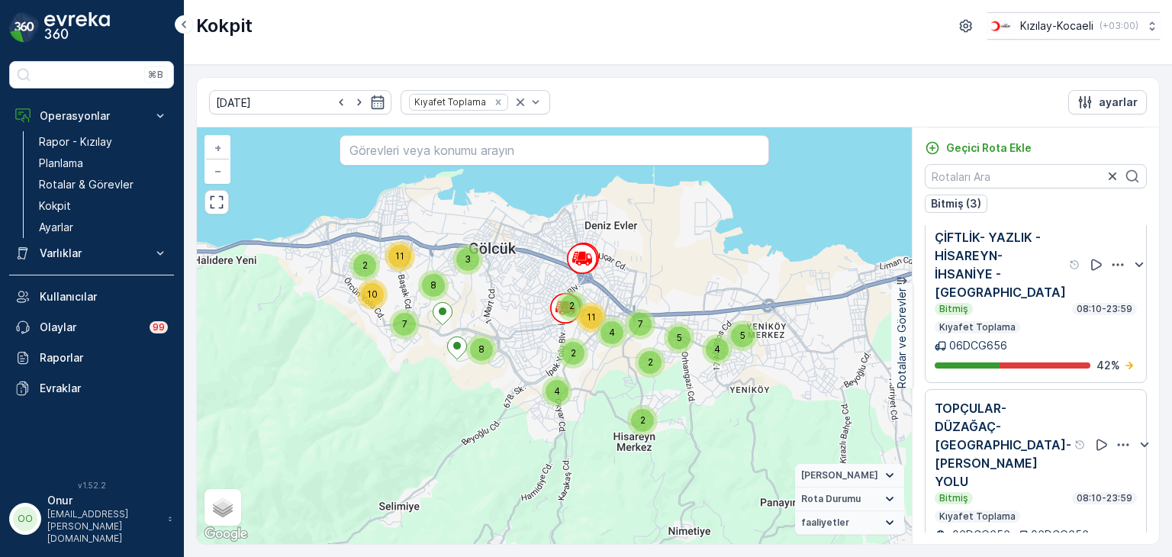
scroll to position [198, 0]
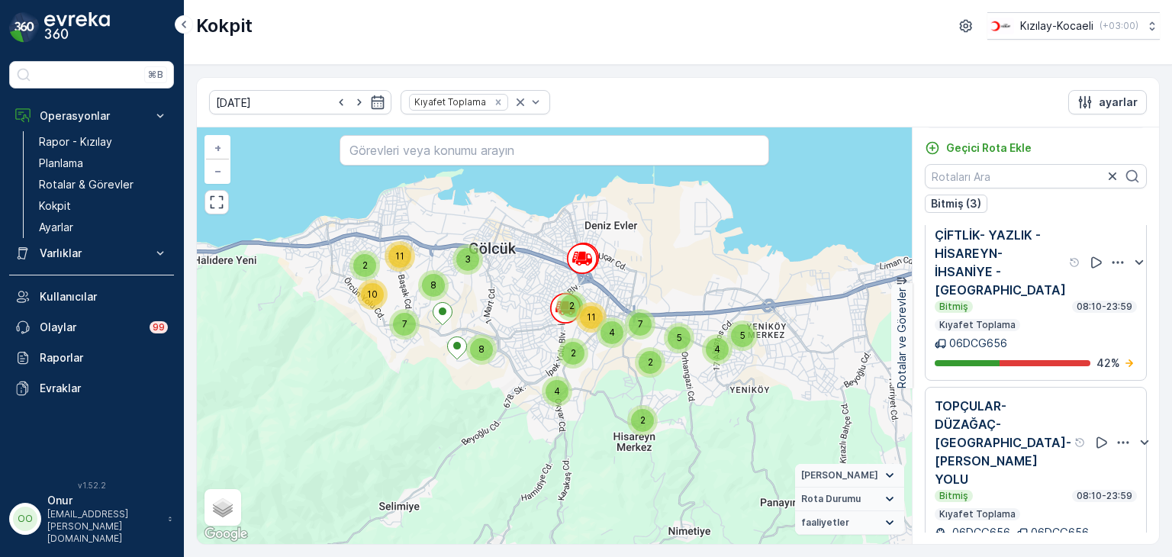
click at [1116, 435] on icon "button" at bounding box center [1123, 442] width 15 height 15
click at [734, 431] on div "2 5 4 2 4 2 11 5 7 8 3 2 11 7 10 8 2 4 + − Uydu Yol haritası Arazi Karışık Leaf…" at bounding box center [554, 335] width 715 height 417
